Goal: Navigation & Orientation: Find specific page/section

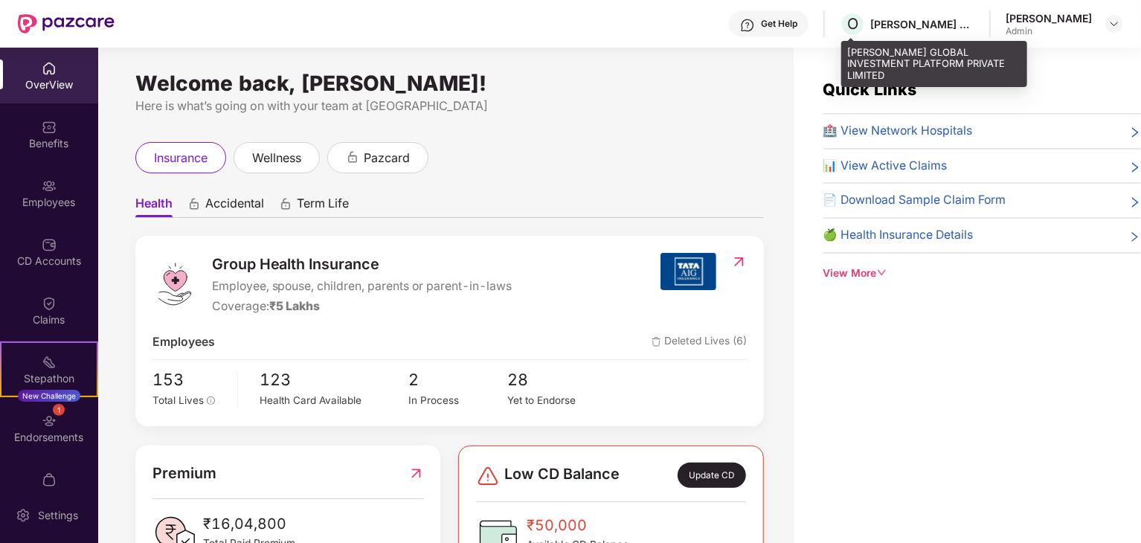
click at [926, 19] on div "[PERSON_NAME] GLOBAL INVESTMENT PLATFORM PRIVATE LIMITED" at bounding box center [922, 24] width 104 height 14
click at [955, 24] on div "[PERSON_NAME] GLOBAL INVESTMENT PLATFORM PRIVATE LIMITED" at bounding box center [922, 24] width 104 height 14
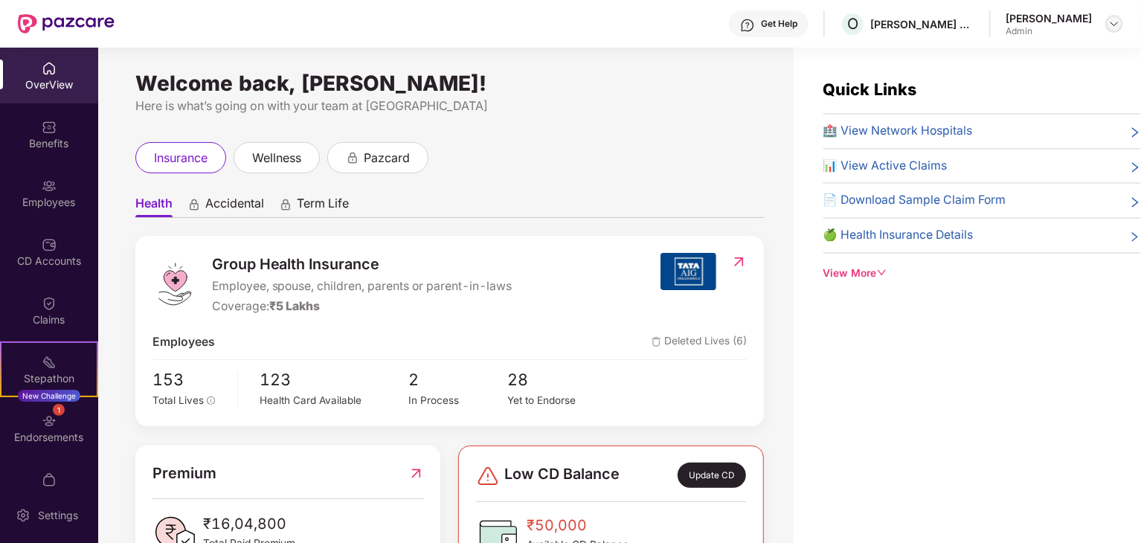
click at [1116, 19] on img at bounding box center [1115, 24] width 12 height 12
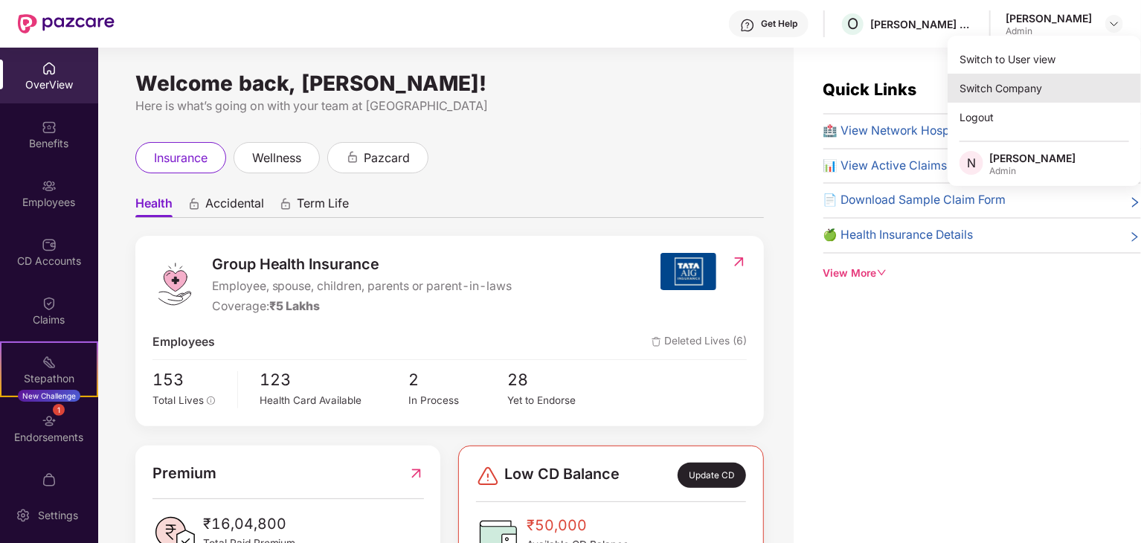
click at [998, 83] on div "Switch Company" at bounding box center [1044, 88] width 193 height 29
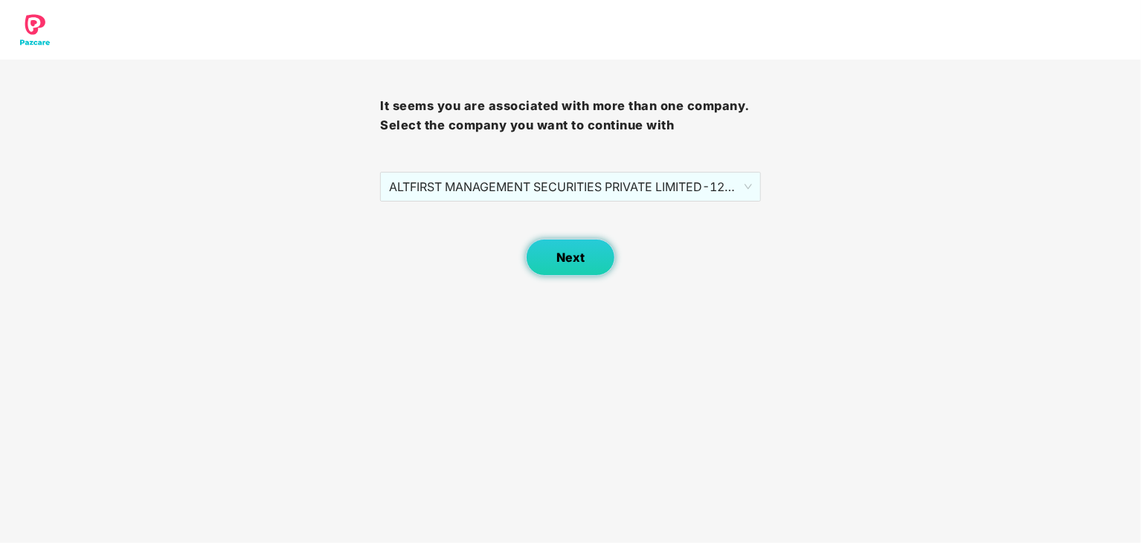
click at [555, 252] on button "Next" at bounding box center [570, 257] width 89 height 37
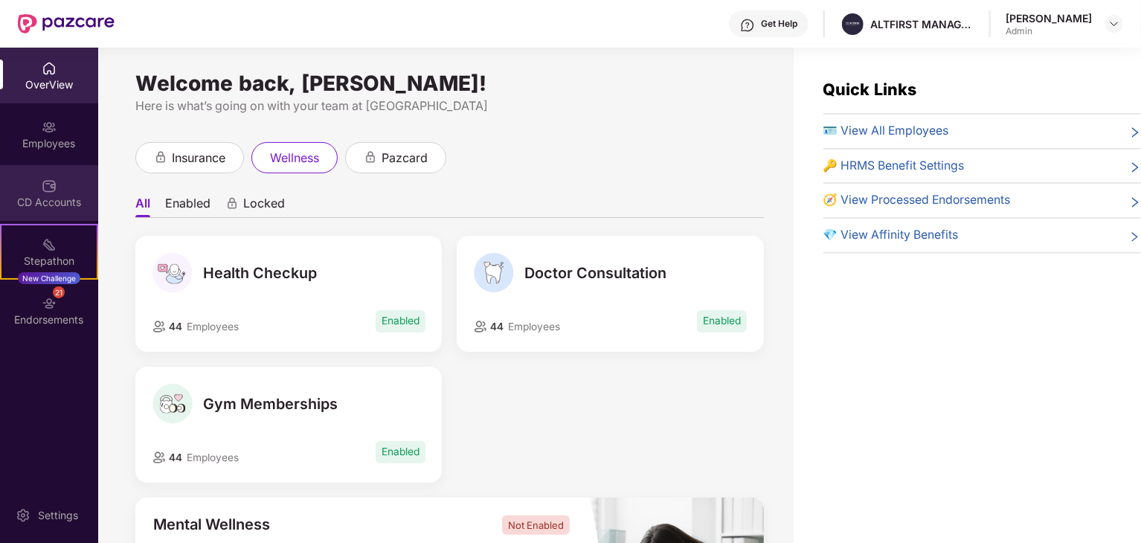
click at [53, 190] on img at bounding box center [49, 186] width 15 height 15
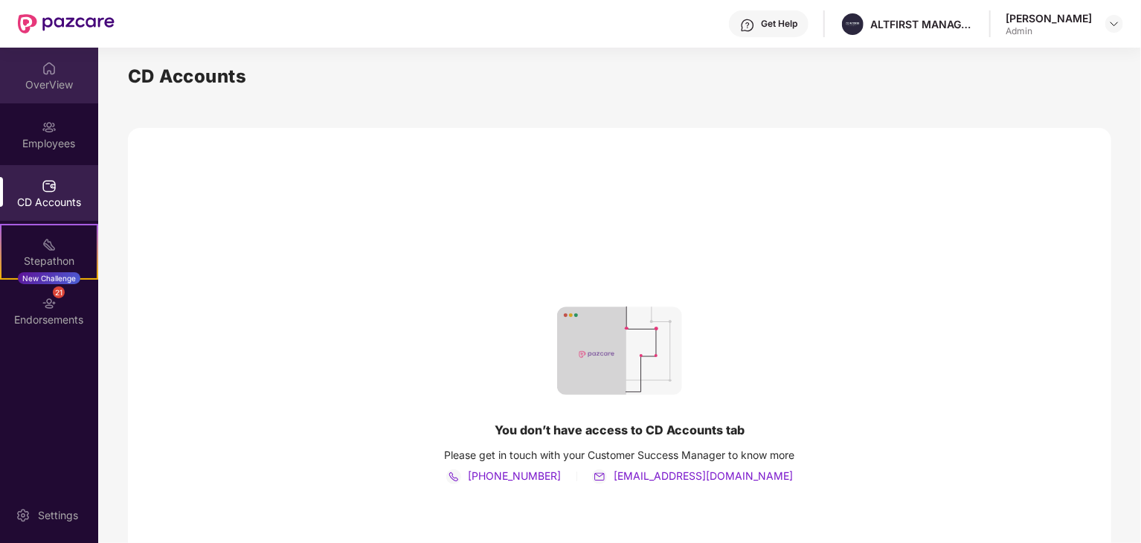
click at [48, 77] on div "OverView" at bounding box center [49, 84] width 98 height 15
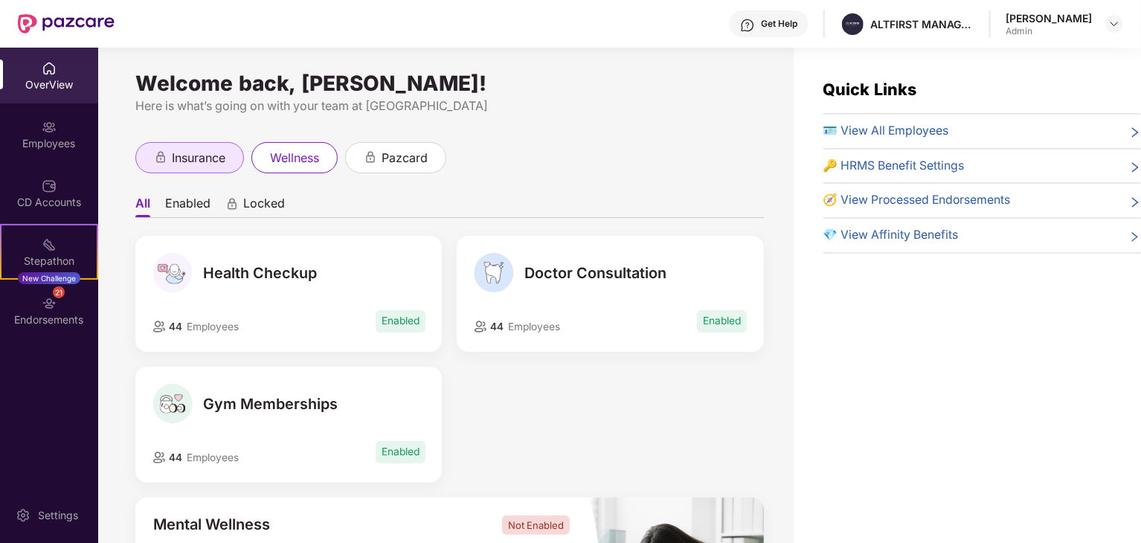
click at [219, 159] on span "insurance" at bounding box center [199, 158] width 54 height 19
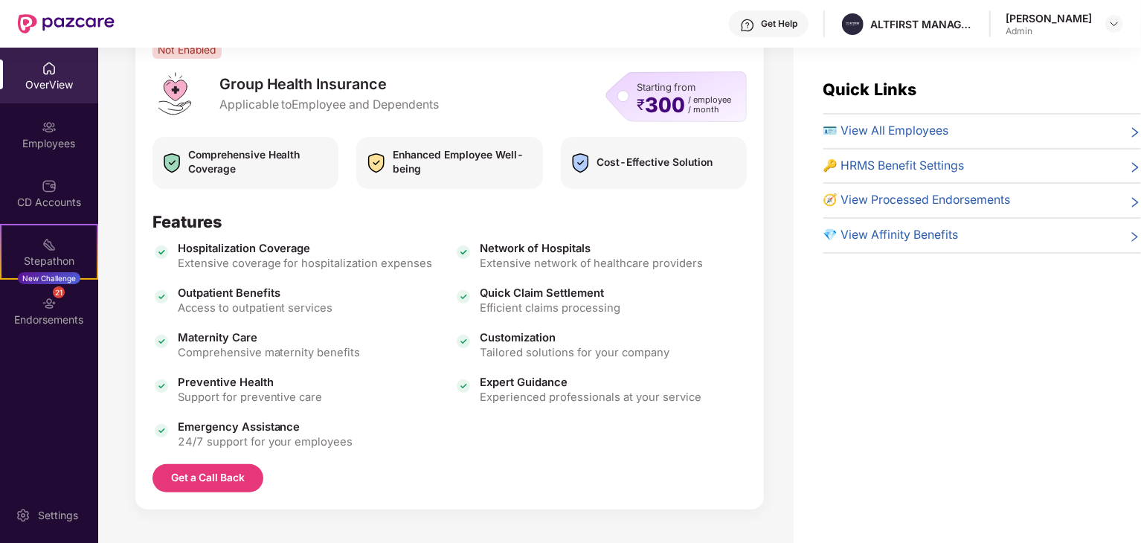
scroll to position [48, 0]
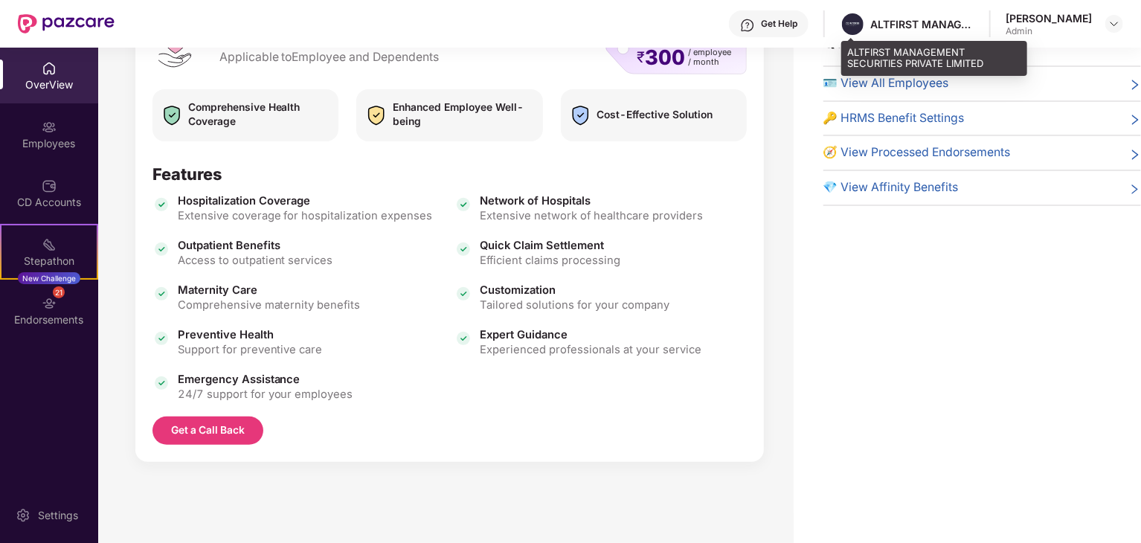
click at [931, 26] on div "ALTFIRST MANAGEMENT SECURITIES PRIVATE LIMITED" at bounding box center [922, 24] width 104 height 14
click at [899, 25] on div "ALTFIRST MANAGEMENT SECURITIES PRIVATE LIMITED" at bounding box center [922, 24] width 104 height 14
click at [956, 20] on div "ALTFIRST MANAGEMENT SECURITIES PRIVATE LIMITED" at bounding box center [922, 24] width 104 height 14
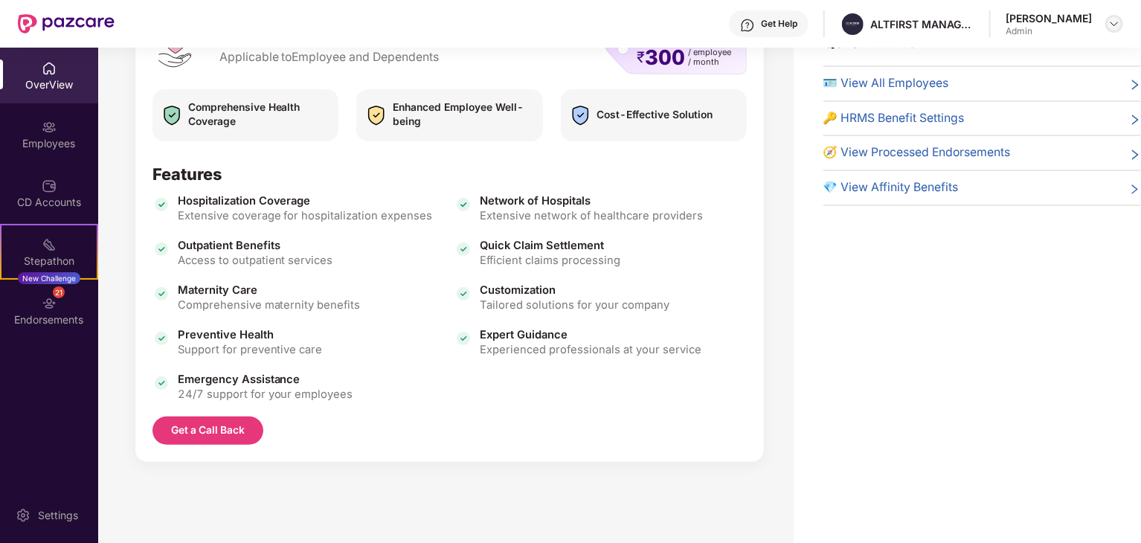
click at [1107, 22] on div at bounding box center [1115, 24] width 18 height 18
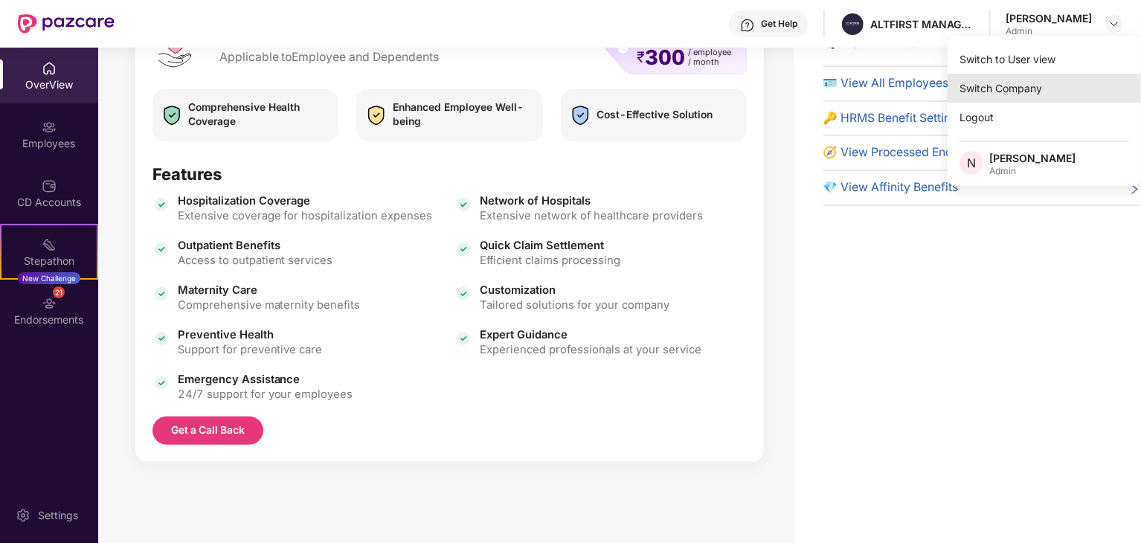
click at [1045, 88] on div "Switch Company" at bounding box center [1044, 88] width 193 height 29
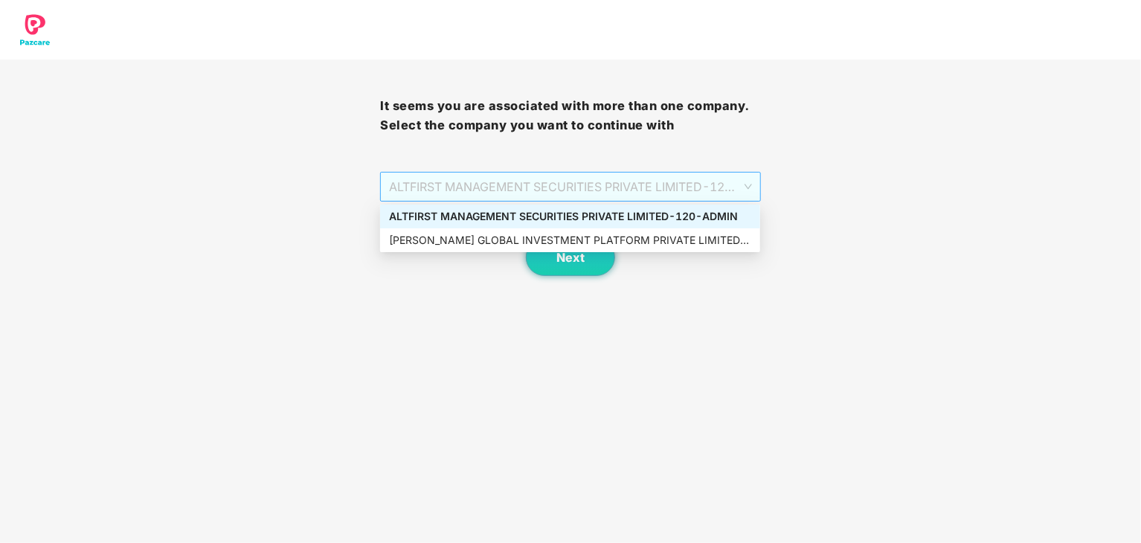
click at [466, 186] on span "ALTFIRST MANAGEMENT SECURITIES PRIVATE LIMITED - 120 - ADMIN" at bounding box center [570, 187] width 362 height 28
click at [536, 246] on div "[PERSON_NAME] GLOBAL INVESTMENT PLATFORM PRIVATE LIMITED - 120 - ADMIN" at bounding box center [570, 240] width 362 height 16
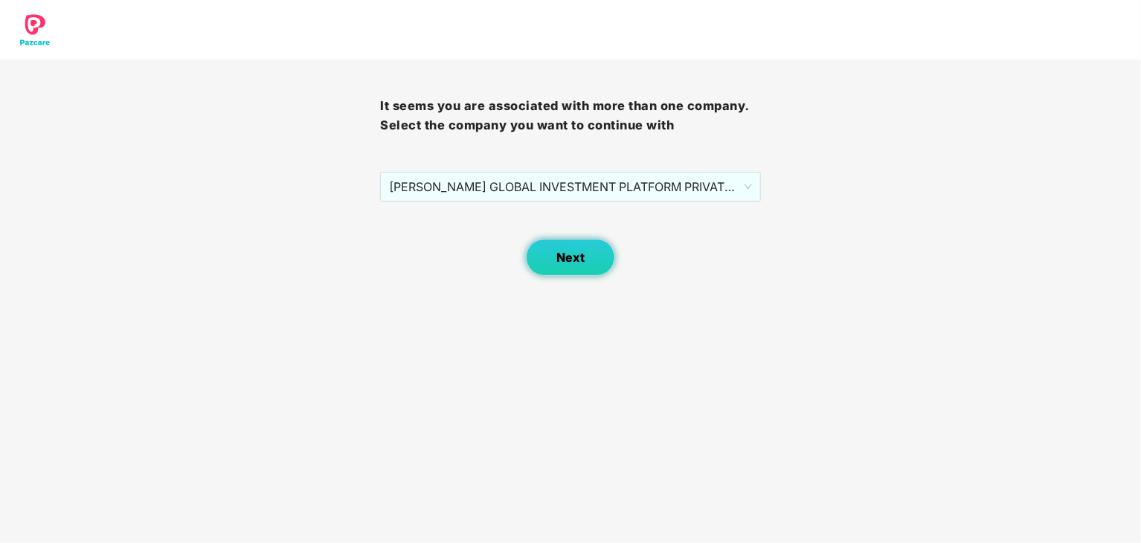
click at [582, 269] on button "Next" at bounding box center [570, 257] width 89 height 37
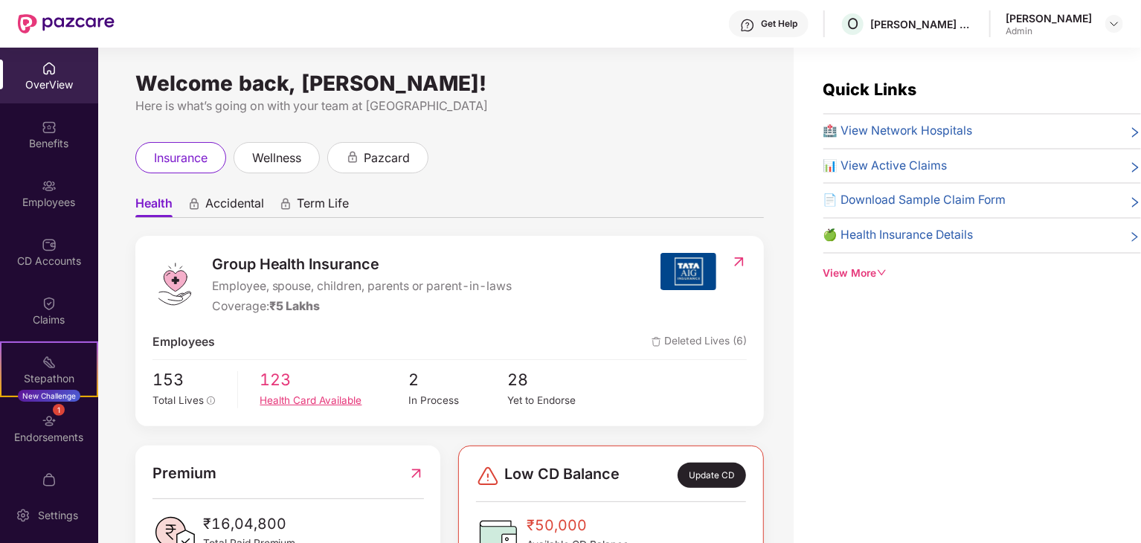
click at [285, 384] on span "123" at bounding box center [334, 380] width 149 height 25
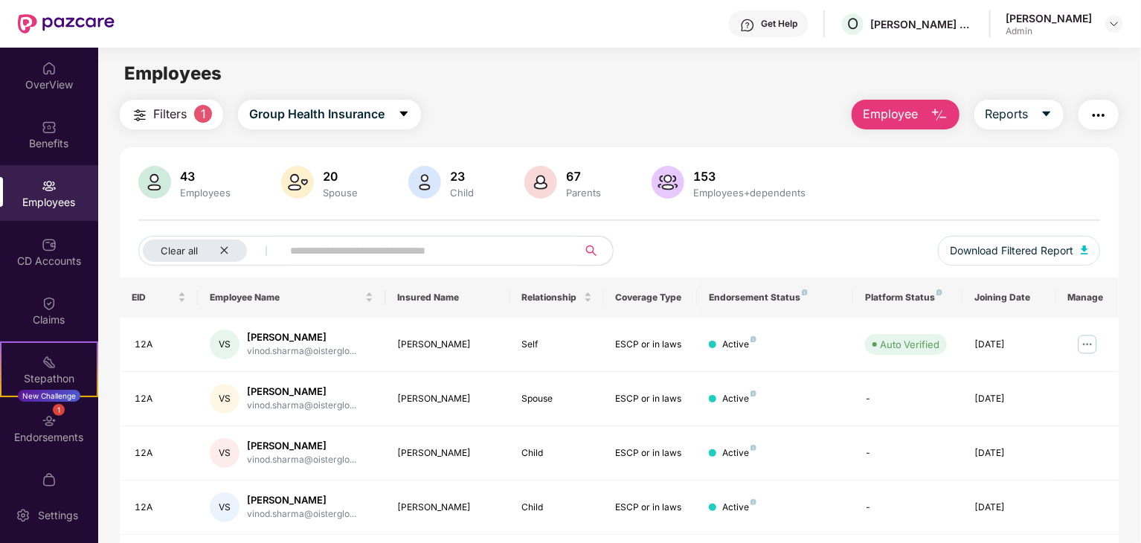
click at [364, 258] on input "text" at bounding box center [423, 251] width 267 height 22
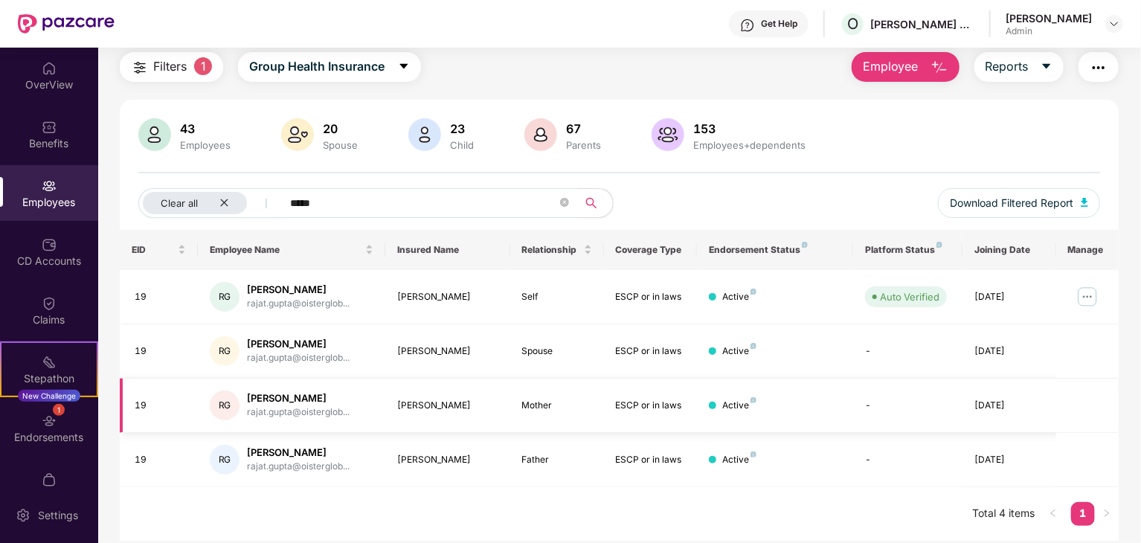
type input "*****"
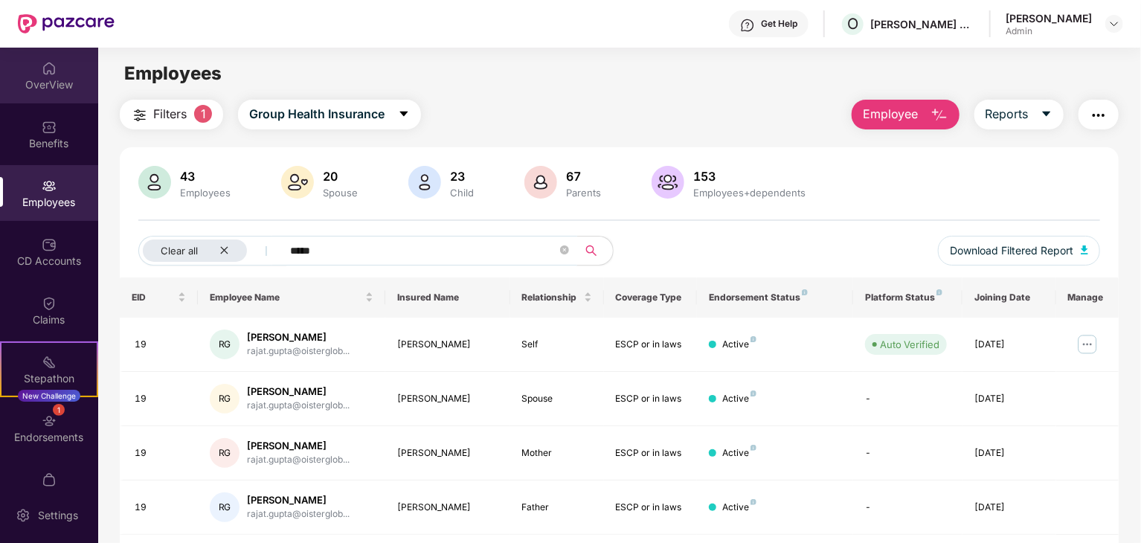
click at [47, 78] on div "OverView" at bounding box center [49, 84] width 98 height 15
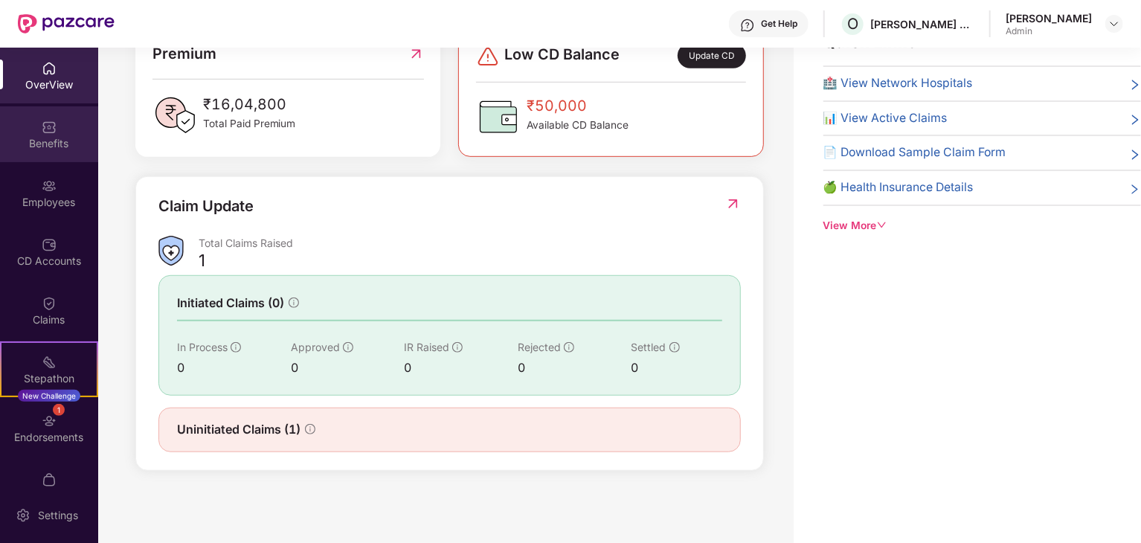
click at [48, 145] on div "Benefits" at bounding box center [49, 143] width 98 height 15
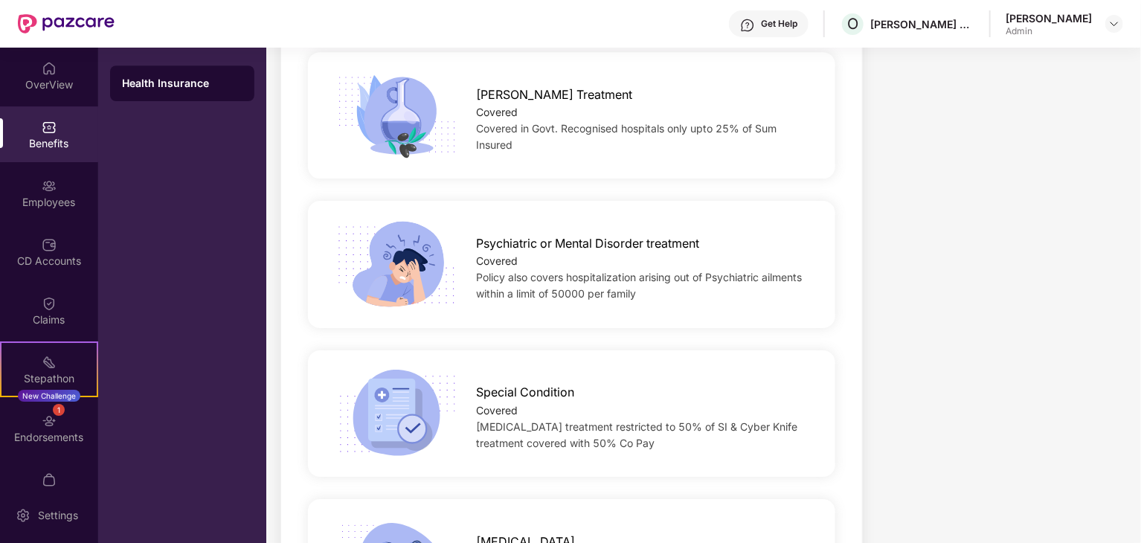
scroll to position [2473, 0]
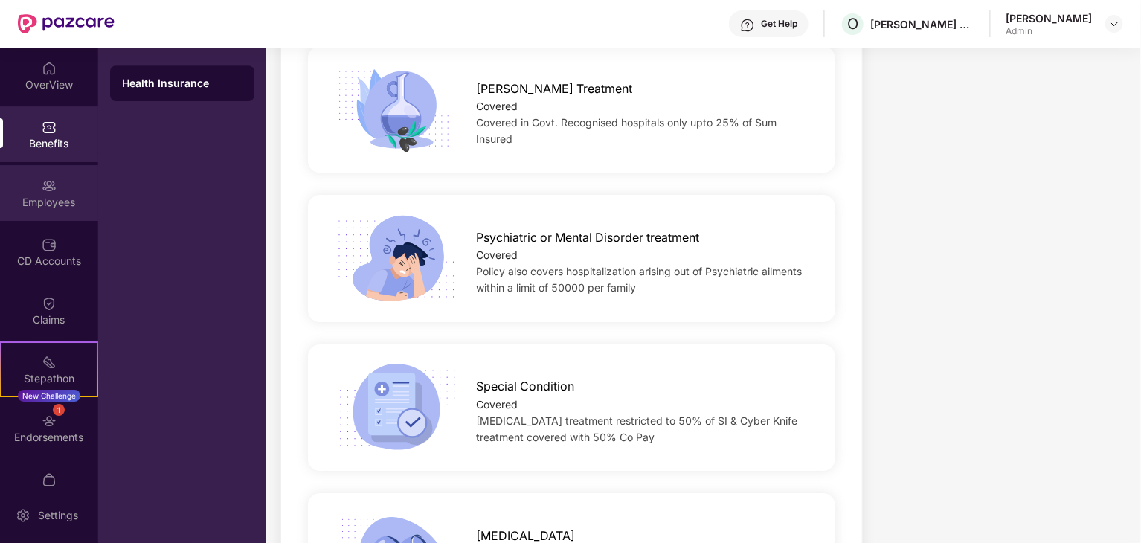
click at [68, 202] on div "Employees" at bounding box center [49, 202] width 98 height 15
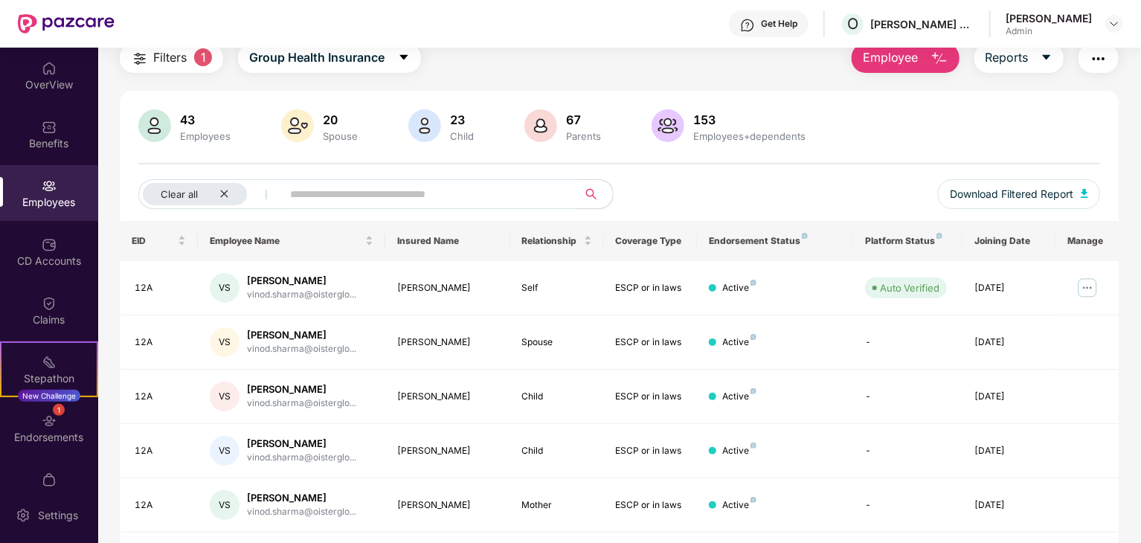
scroll to position [0, 0]
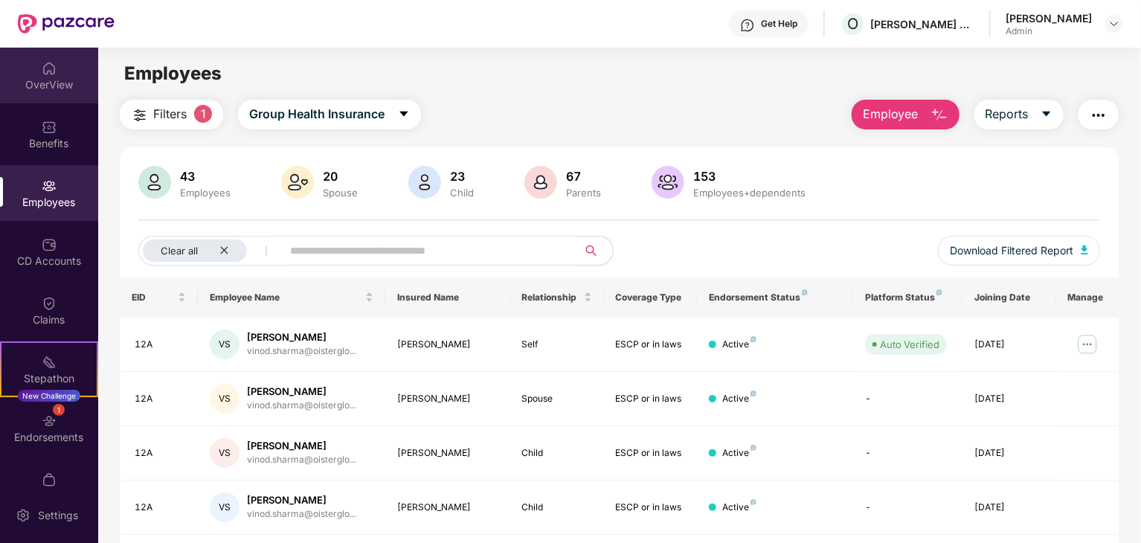
click at [42, 83] on div "OverView" at bounding box center [49, 84] width 98 height 15
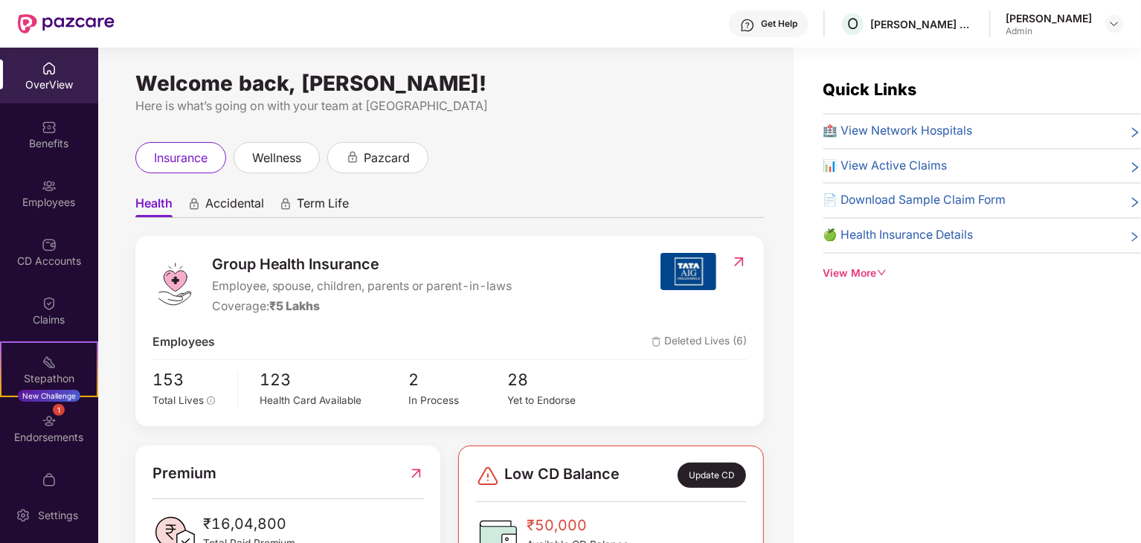
click at [1077, 22] on div "[PERSON_NAME]" at bounding box center [1049, 18] width 86 height 14
click at [1117, 24] on img at bounding box center [1115, 24] width 12 height 12
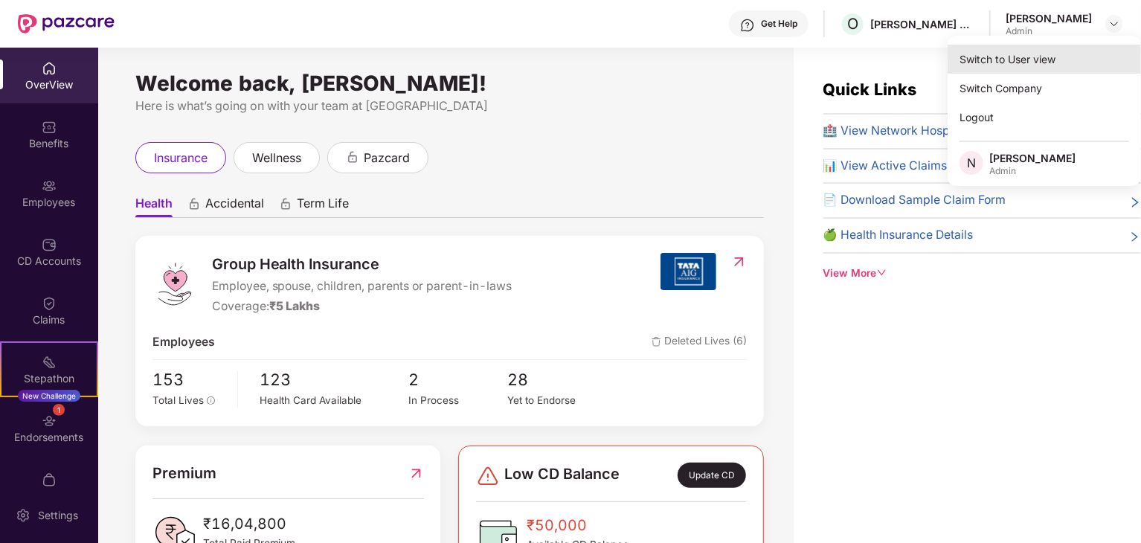
click at [992, 65] on div "Switch to User view" at bounding box center [1044, 59] width 193 height 29
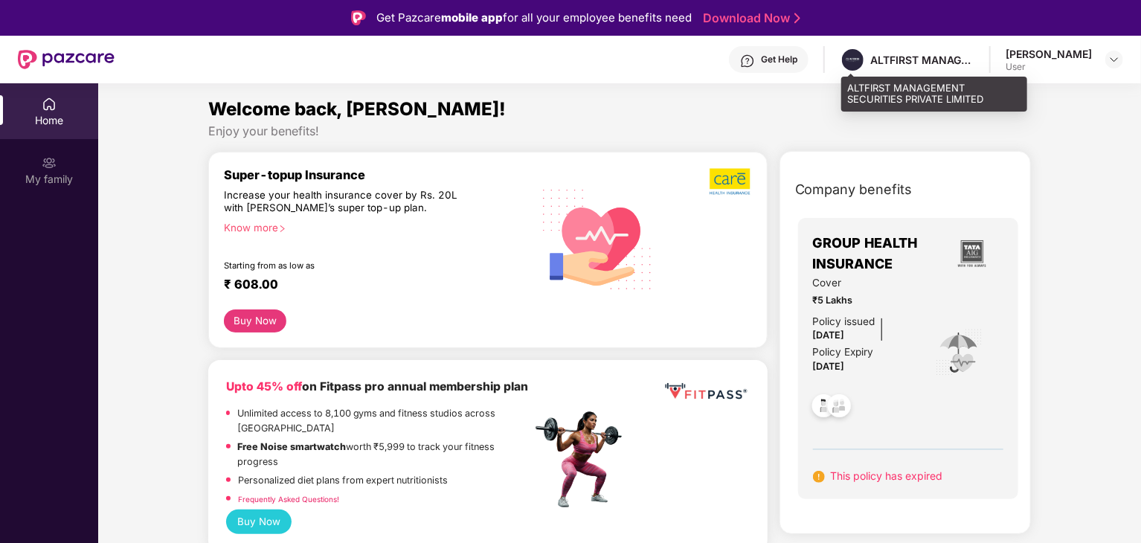
click at [902, 62] on div "ALTFIRST MANAGEMENT SECURITIES PRIVATE LIMITED" at bounding box center [922, 60] width 104 height 14
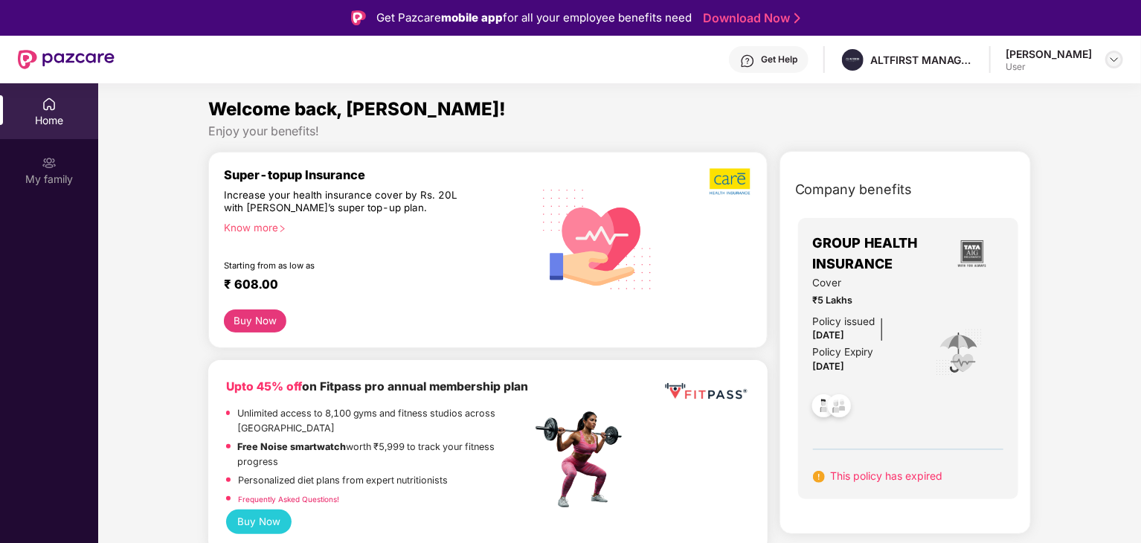
click at [1120, 55] on img at bounding box center [1115, 60] width 12 height 12
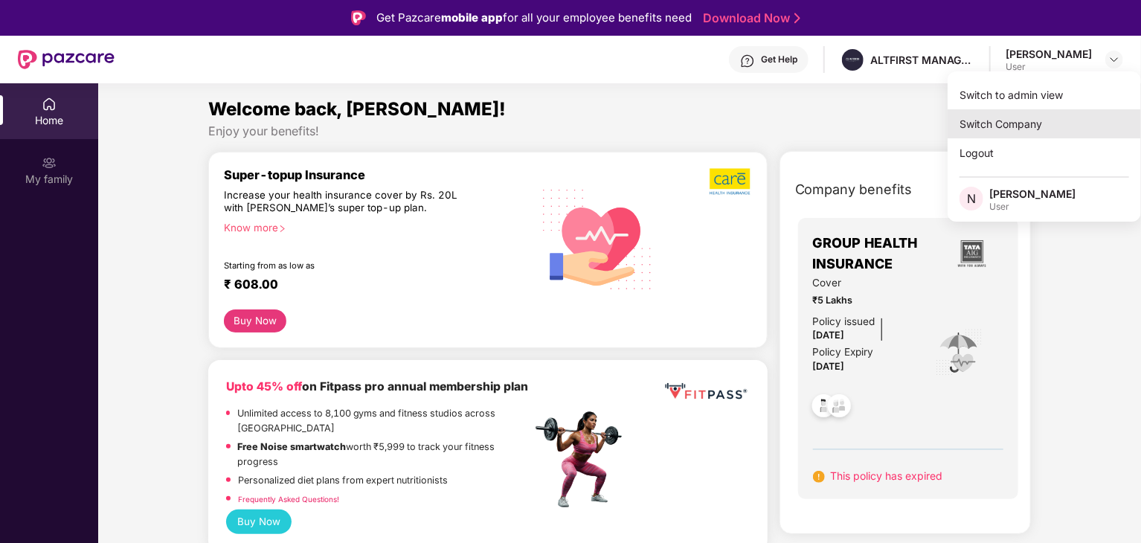
click at [1058, 128] on div "Switch Company" at bounding box center [1044, 123] width 193 height 29
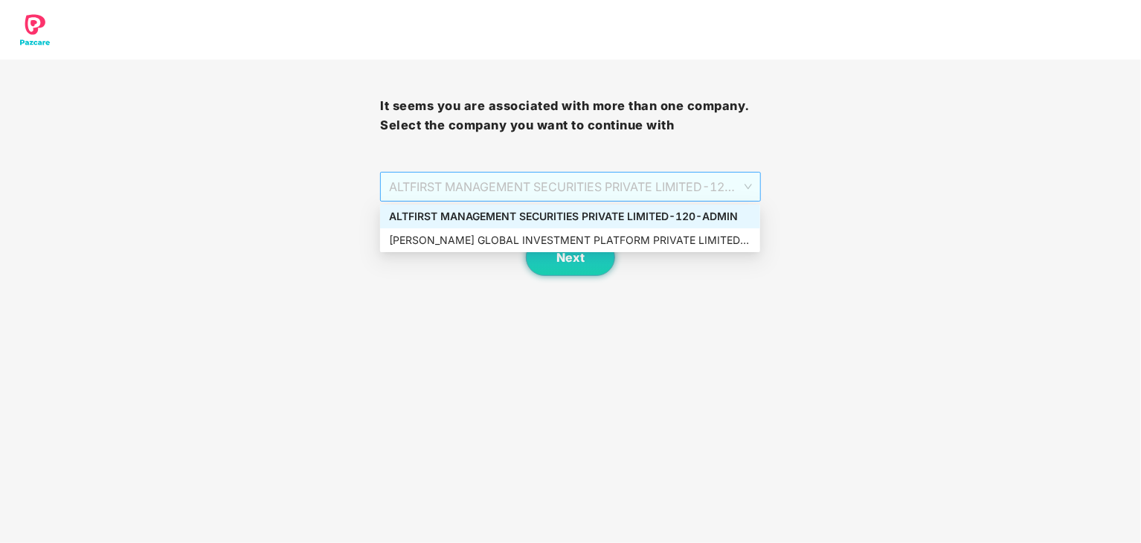
click at [554, 194] on span "ALTFIRST MANAGEMENT SECURITIES PRIVATE LIMITED - 120 - ADMIN" at bounding box center [570, 187] width 362 height 28
click at [564, 248] on div "[PERSON_NAME] GLOBAL INVESTMENT PLATFORM PRIVATE LIMITED - 120 - ADMIN" at bounding box center [570, 240] width 362 height 16
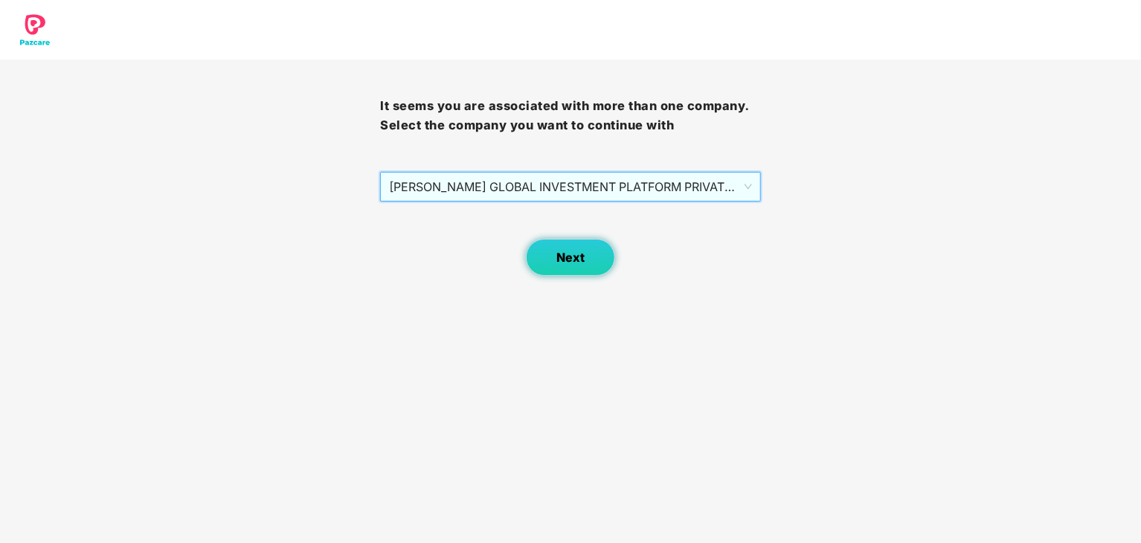
click at [564, 248] on button "Next" at bounding box center [570, 257] width 89 height 37
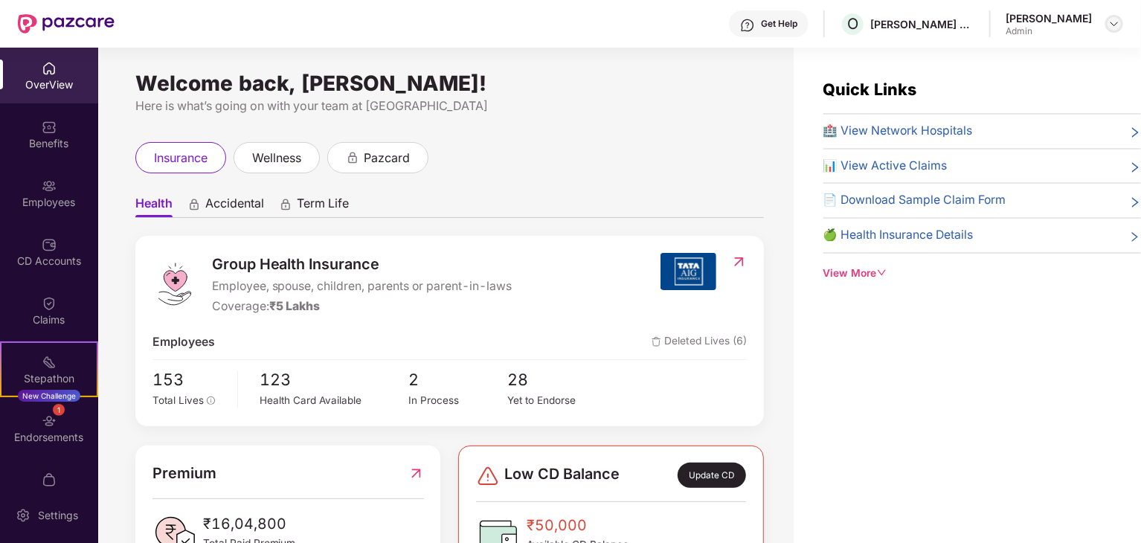
click at [1109, 22] on img at bounding box center [1115, 24] width 12 height 12
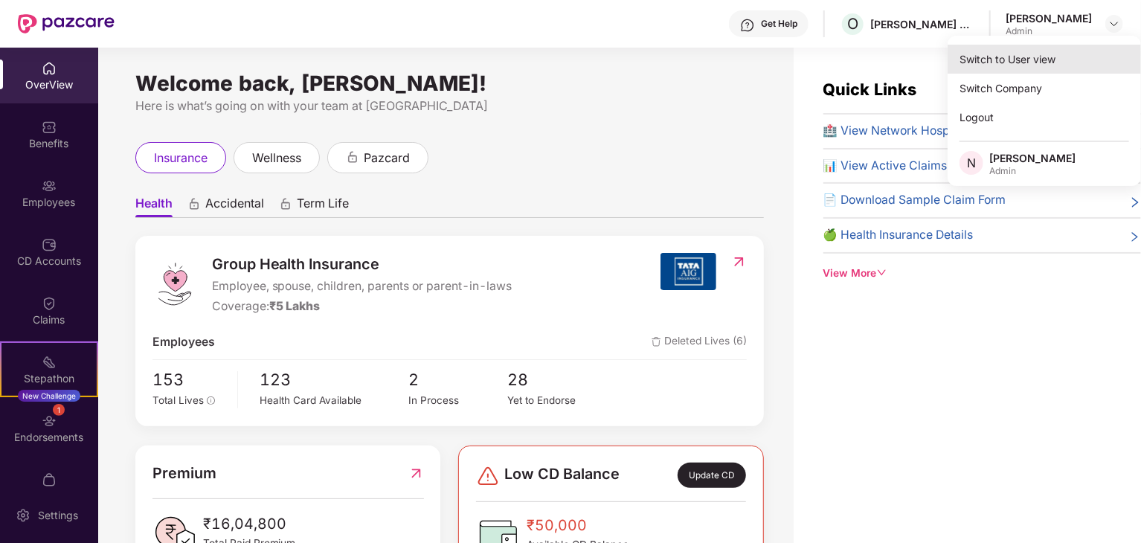
click at [1044, 60] on div "Switch to User view" at bounding box center [1044, 59] width 193 height 29
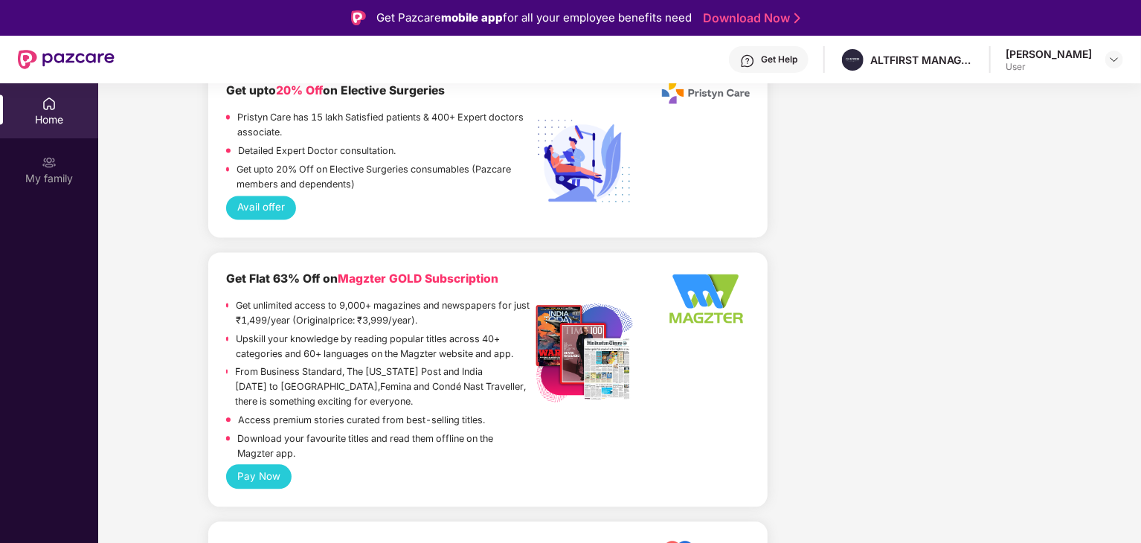
scroll to position [1464, 0]
